Goal: Task Accomplishment & Management: Use online tool/utility

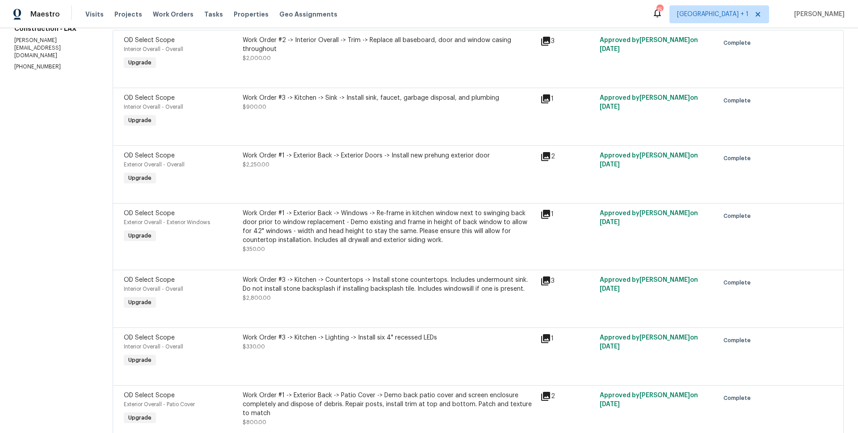
scroll to position [69, 0]
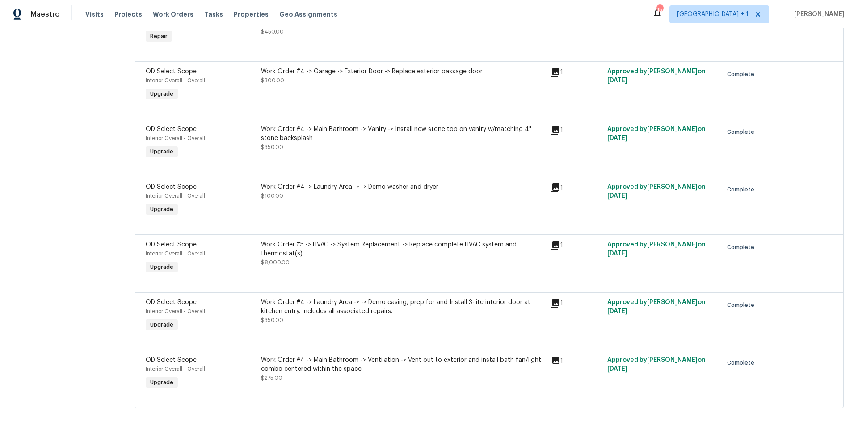
scroll to position [2369, 0]
